Goal: Information Seeking & Learning: Learn about a topic

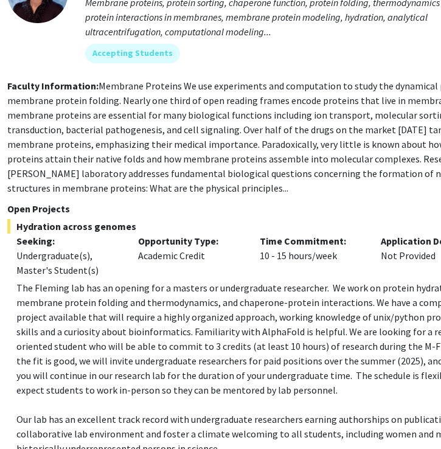
scroll to position [5440, 225]
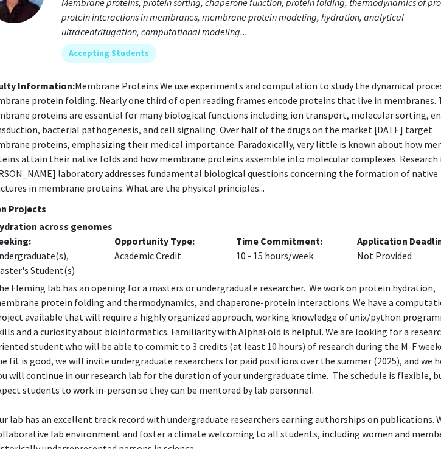
click at [406, 280] on p "The Fleming lab has an opening for a masters or undergraduate researcher. We wo…" at bounding box center [236, 338] width 486 height 117
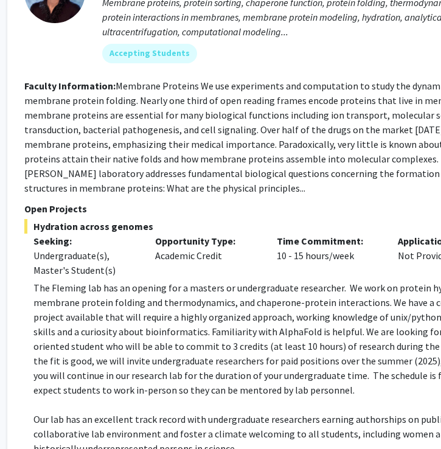
scroll to position [5440, 181]
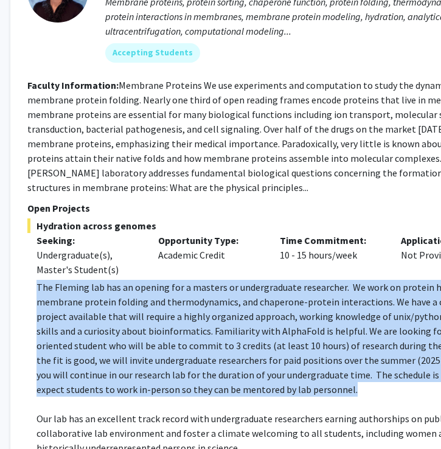
drag, startPoint x: 243, startPoint y: 260, endPoint x: 37, endPoint y: 158, distance: 229.9
click at [37, 280] on p "The Fleming lab has an opening for a masters or undergraduate researcher. We wo…" at bounding box center [279, 338] width 486 height 117
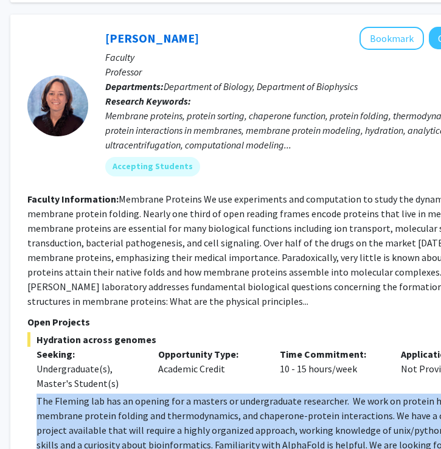
scroll to position [5324, 181]
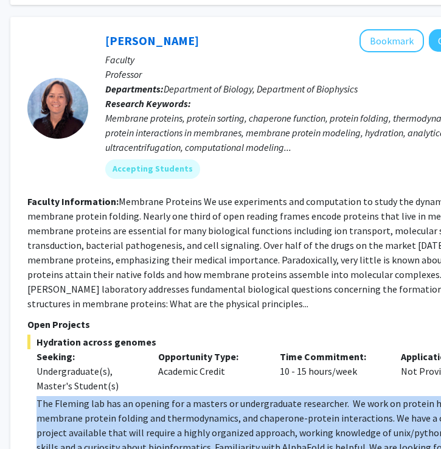
copy p "The Fleming lab has an opening for a masters or undergraduate researcher. We wo…"
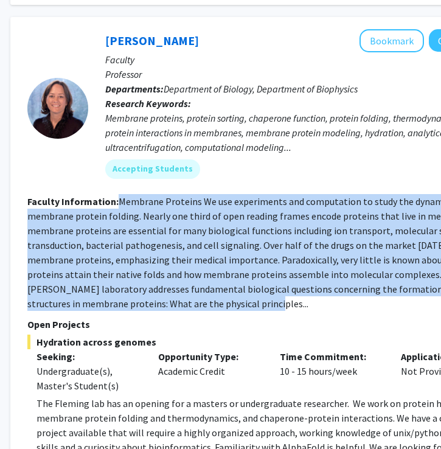
drag, startPoint x: 158, startPoint y: 178, endPoint x: 117, endPoint y: 73, distance: 112.8
click at [117, 194] on section "Faculty Information: Membrane Proteins We use experiments and computation to st…" at bounding box center [274, 252] width 495 height 117
copy fg-read-more "Membrane Proteins We use experiments and computation to study the dynamical pro…"
click at [137, 195] on fg-read-more "Membrane Proteins We use experiments and computation to study the dynamical pro…" at bounding box center [270, 252] width 487 height 114
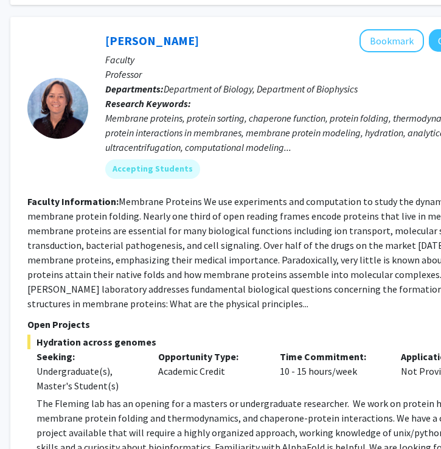
click at [367, 317] on p "Open Projects" at bounding box center [274, 324] width 495 height 15
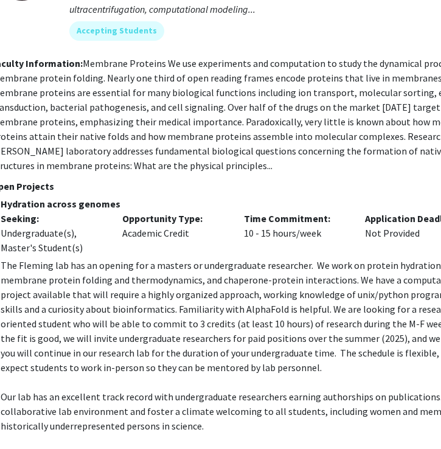
scroll to position [5462, 212]
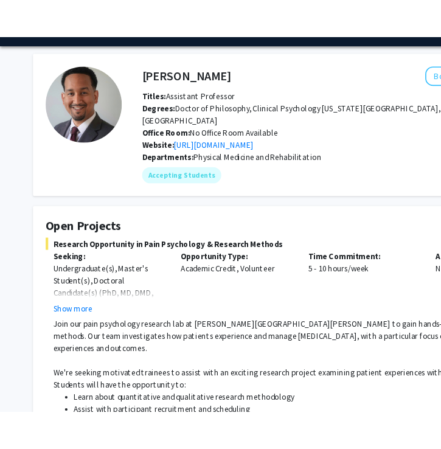
scroll to position [27, 0]
